Goal: Task Accomplishment & Management: Manage account settings

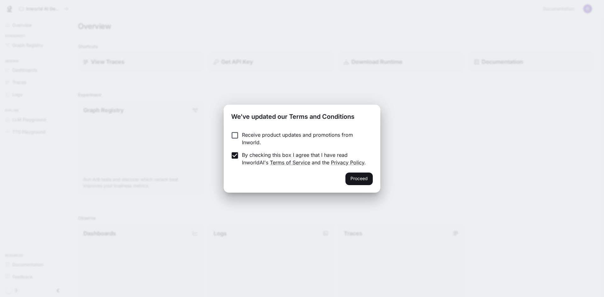
click at [374, 183] on div "Proceed" at bounding box center [302, 183] width 157 height 20
click at [361, 184] on button "Proceed" at bounding box center [358, 179] width 27 height 13
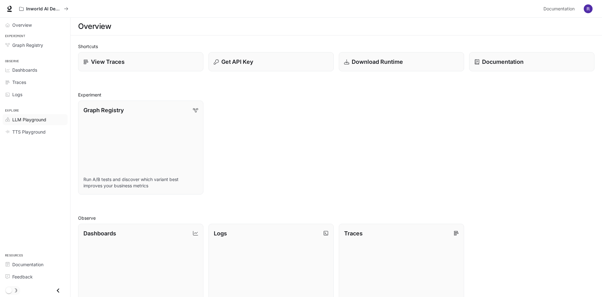
click at [32, 120] on span "LLM Playground" at bounding box center [29, 119] width 34 height 7
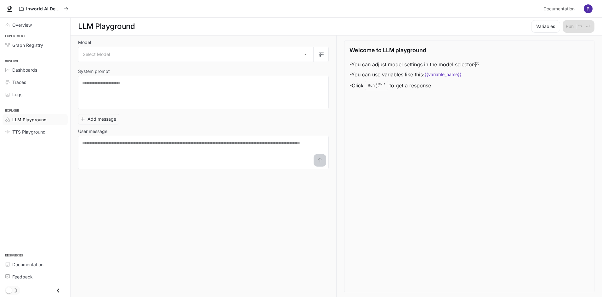
click at [590, 9] on img "button" at bounding box center [587, 8] width 9 height 9
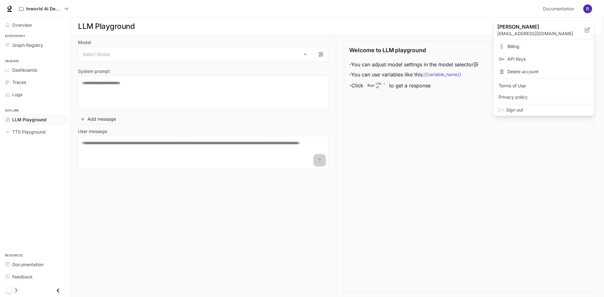
click at [543, 46] on span "Billing" at bounding box center [547, 46] width 81 height 6
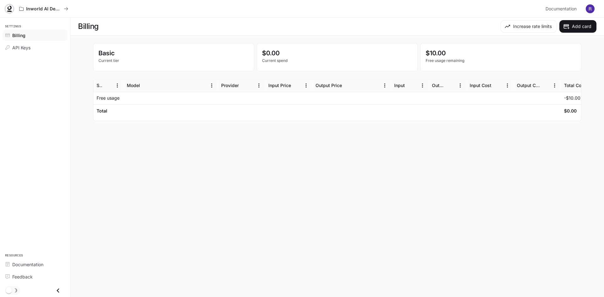
click at [12, 11] on icon at bounding box center [9, 9] width 6 height 6
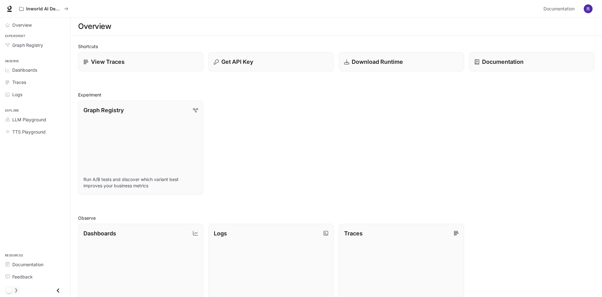
scroll to position [151, 0]
